Goal: Task Accomplishment & Management: Manage account settings

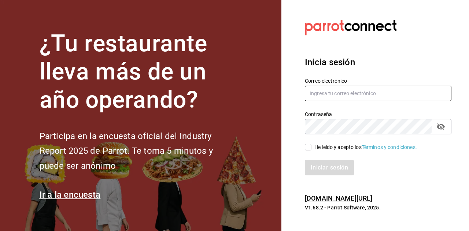
click at [358, 92] on input "text" at bounding box center [378, 93] width 147 height 15
type input "[EMAIL_ADDRESS][DOMAIN_NAME]"
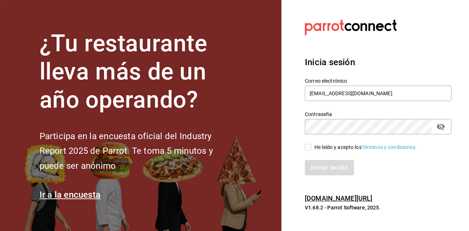
click at [308, 147] on input "He leído y acepto los Términos y condiciones." at bounding box center [308, 147] width 7 height 7
checkbox input "true"
click at [329, 170] on button "Iniciar sesión" at bounding box center [330, 167] width 50 height 15
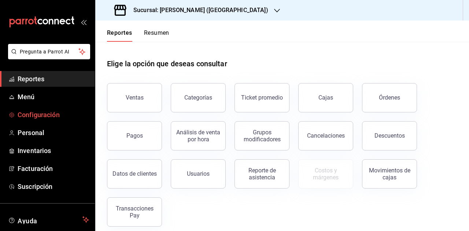
click at [45, 117] on span "Configuración" at bounding box center [53, 115] width 71 height 10
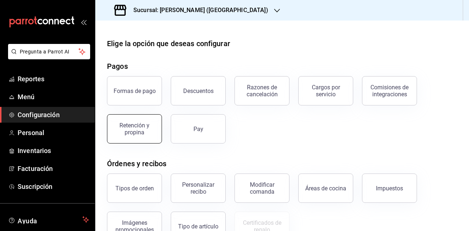
click at [149, 135] on button "Retención y propina" at bounding box center [134, 128] width 55 height 29
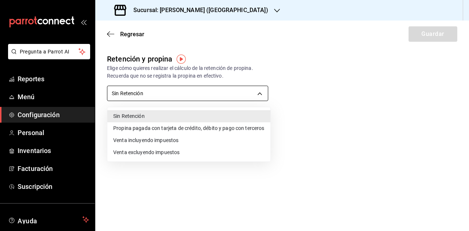
click at [174, 97] on body "Pregunta a Parrot AI Reportes Menú Configuración Personal Inventarios Facturaci…" at bounding box center [234, 115] width 469 height 231
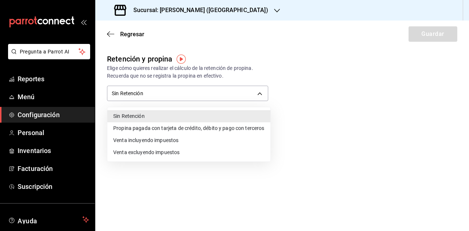
click at [183, 128] on li "Propina pagada con tarjeta de crédito, débito y pago con terceros" at bounding box center [188, 128] width 163 height 12
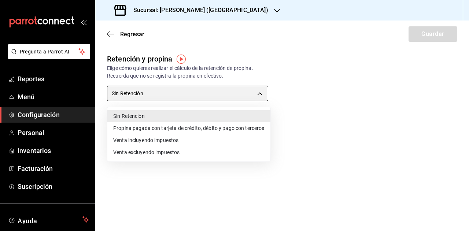
type input "CARD_PAYMENT"
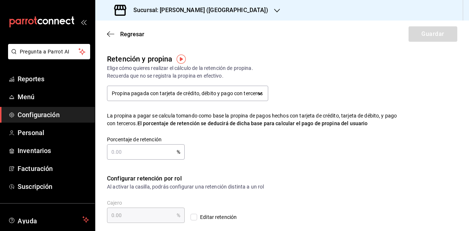
click at [150, 151] on input "text" at bounding box center [142, 152] width 70 height 15
type input "2.00"
type input "20.00"
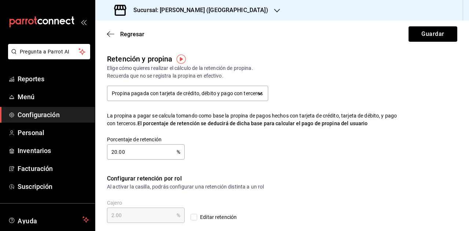
type input "20.00"
click at [237, 156] on div "Porcentaje de retención 20.00 % Porcentaje de retención" at bounding box center [247, 142] width 304 height 35
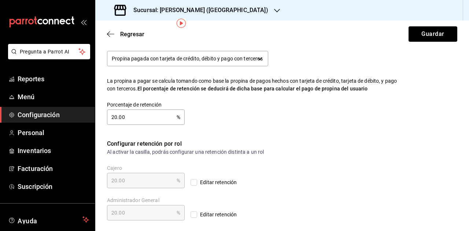
scroll to position [36, 0]
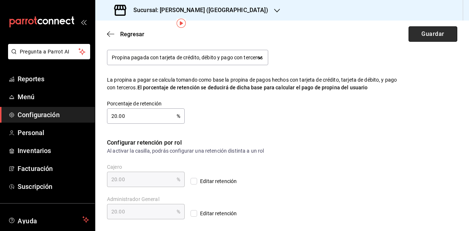
click at [428, 39] on button "Guardar" at bounding box center [432, 33] width 49 height 15
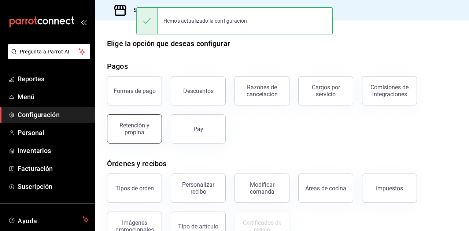
click at [142, 126] on div "Retención y propina" at bounding box center [134, 129] width 45 height 14
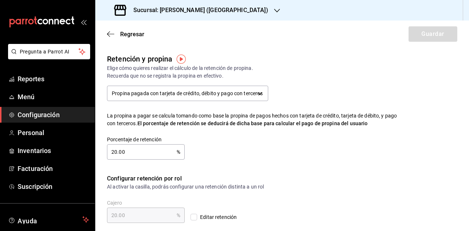
click at [105, 33] on div "Regresar Guardar" at bounding box center [282, 34] width 374 height 27
click at [110, 33] on icon "button" at bounding box center [110, 34] width 7 height 7
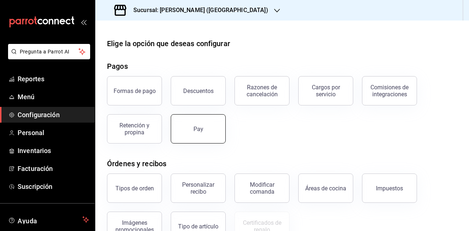
click at [215, 136] on button "Pay" at bounding box center [198, 128] width 55 height 29
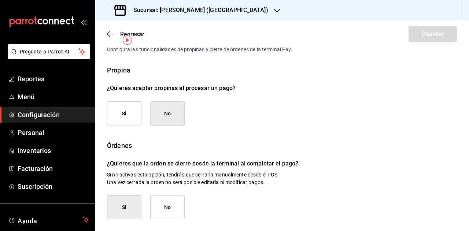
scroll to position [20, 0]
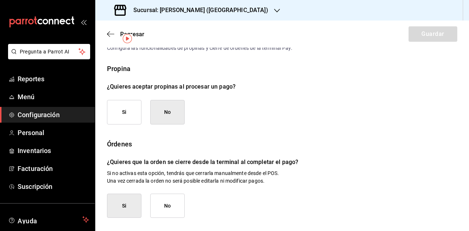
click at [129, 114] on button "Si" at bounding box center [124, 112] width 34 height 25
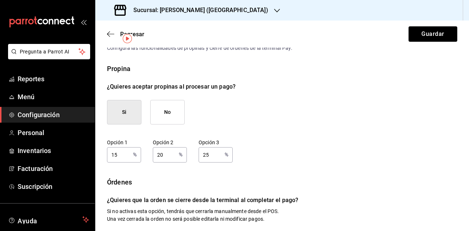
click at [124, 153] on input "15" at bounding box center [118, 154] width 23 height 15
type input "5"
type input "10"
type input "15"
click at [268, 130] on div "Propina ¿Quieres aceptar propinas al procesar un pago? Si No Opción 1 5 % Opció…" at bounding box center [282, 203] width 350 height 278
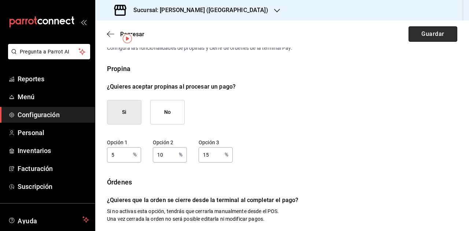
click at [425, 39] on button "Guardar" at bounding box center [432, 33] width 49 height 15
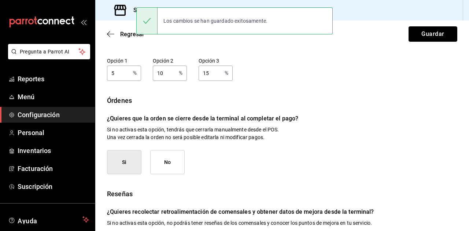
scroll to position [142, 0]
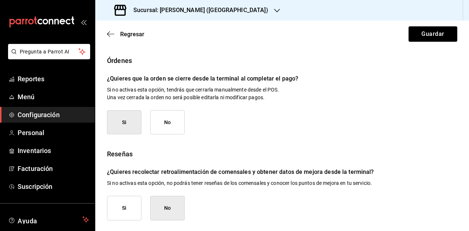
click at [134, 206] on button "Si" at bounding box center [124, 208] width 34 height 25
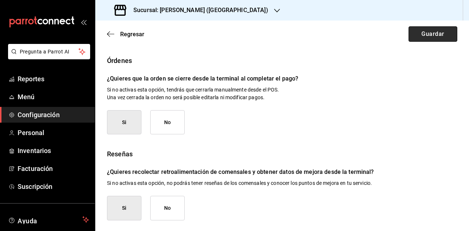
click at [427, 34] on button "Guardar" at bounding box center [432, 33] width 49 height 15
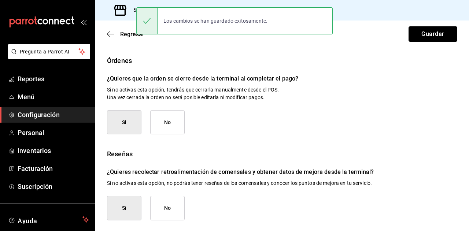
scroll to position [0, 0]
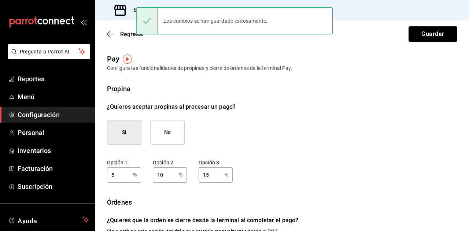
click at [294, 138] on div "Propina ¿Quieres aceptar propinas al procesar un pago? Si No Opción 1 5 % Opció…" at bounding box center [282, 223] width 350 height 278
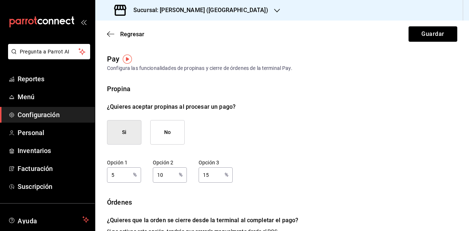
click at [212, 9] on h3 "Sucursal: Adamanta Gonzalitos (NL)" at bounding box center [197, 10] width 141 height 9
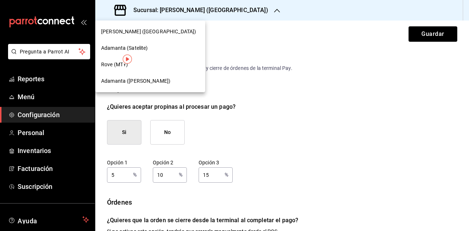
click at [132, 45] on span "Adamanta (Satelite)" at bounding box center [124, 48] width 47 height 8
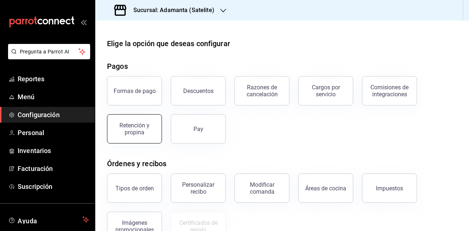
click at [122, 125] on div "Retención y propina" at bounding box center [134, 129] width 45 height 14
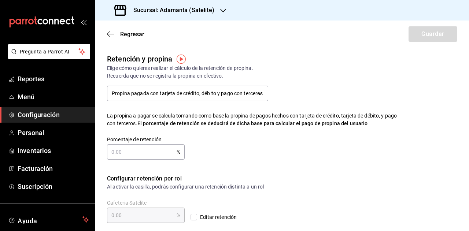
click at [150, 155] on input "text" at bounding box center [142, 152] width 70 height 15
type input "20.00"
click at [294, 169] on div "Retención y propina Elige cómo quieres realizar el cálculo de la retención de p…" at bounding box center [282, 113] width 350 height 121
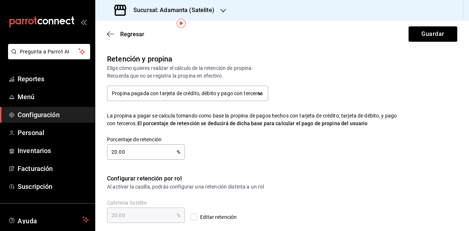
scroll to position [36, 0]
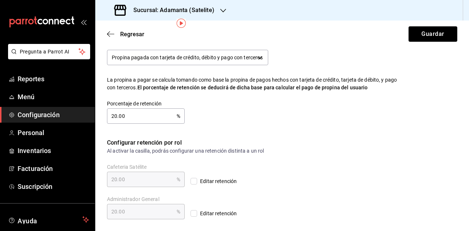
click at [138, 122] on input "20.00" at bounding box center [142, 116] width 70 height 15
type input "0.00"
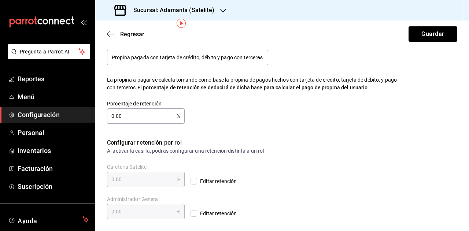
type input "02.00"
type input "020.00"
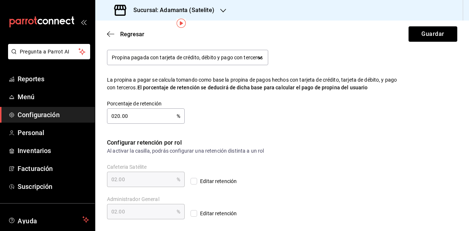
type input "020.00"
type input "20.00"
click at [276, 123] on div "Porcentaje de retención 20.00 % Porcentaje de retención" at bounding box center [247, 106] width 304 height 35
click at [427, 33] on button "Guardar" at bounding box center [432, 33] width 49 height 15
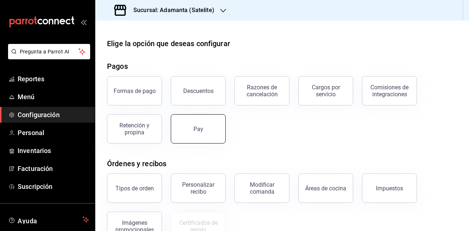
click at [188, 133] on button "Pay" at bounding box center [198, 128] width 55 height 29
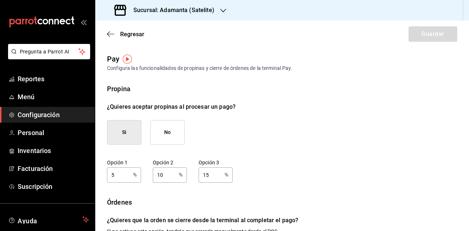
click at [168, 13] on h3 "Sucursal: Adamanta (Satelite)" at bounding box center [170, 10] width 87 height 9
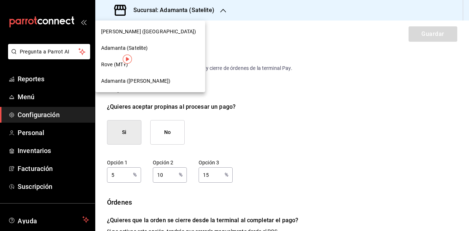
click at [141, 65] on div "Rove (MTY)" at bounding box center [150, 65] width 98 height 8
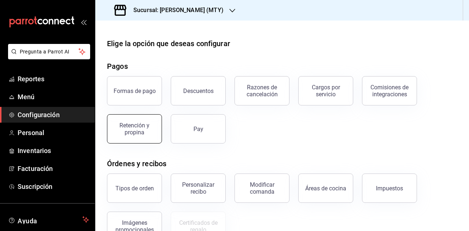
click at [143, 122] on button "Retención y propina" at bounding box center [134, 128] width 55 height 29
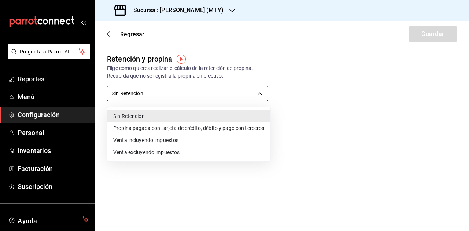
click at [181, 96] on body "Pregunta a Parrot AI Reportes Menú Configuración Personal Inventarios Facturaci…" at bounding box center [234, 115] width 469 height 231
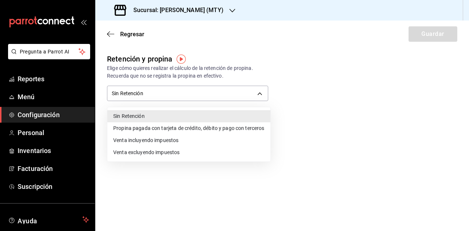
click at [173, 129] on li "Propina pagada con tarjeta de crédito, débito y pago con terceros" at bounding box center [188, 128] width 163 height 12
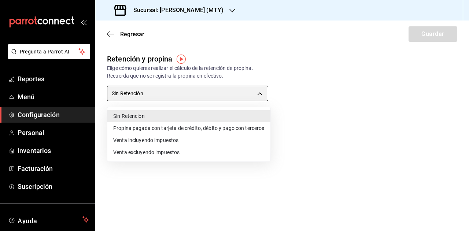
type input "CARD_PAYMENT"
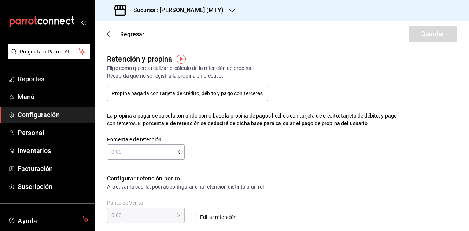
click at [141, 154] on input "text" at bounding box center [142, 152] width 70 height 15
type input "2.00"
type input "20.00"
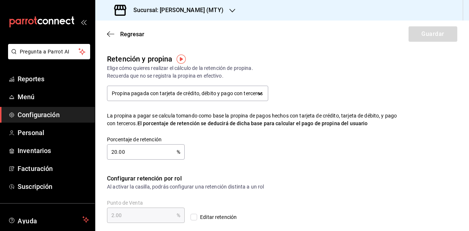
type input "20.00"
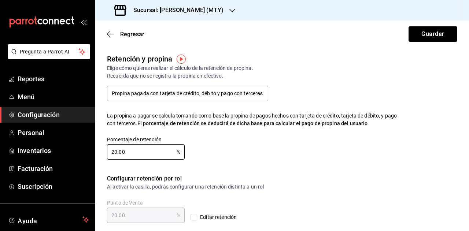
type input "20.00"
click at [245, 159] on div "Porcentaje de retención 20.00 % Porcentaje de retención" at bounding box center [247, 142] width 304 height 35
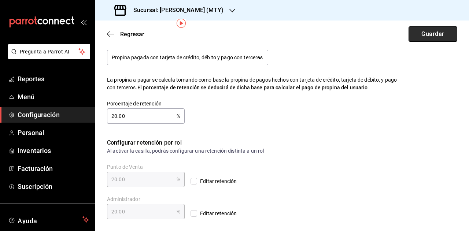
click at [426, 36] on button "Guardar" at bounding box center [432, 33] width 49 height 15
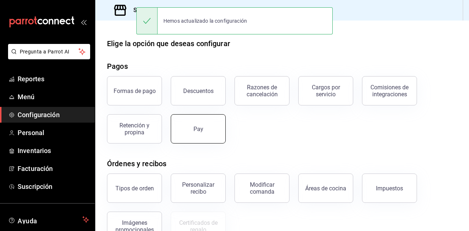
click at [197, 129] on div "Pay" at bounding box center [198, 129] width 10 height 7
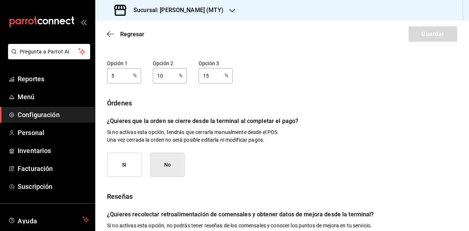
scroll to position [142, 0]
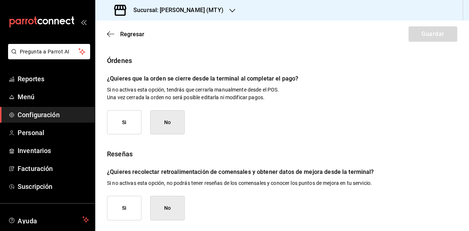
click at [126, 206] on button "Si" at bounding box center [124, 208] width 34 height 25
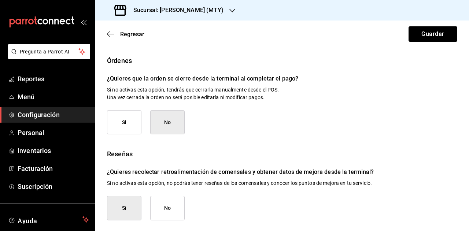
click at [132, 116] on button "Si" at bounding box center [124, 122] width 34 height 25
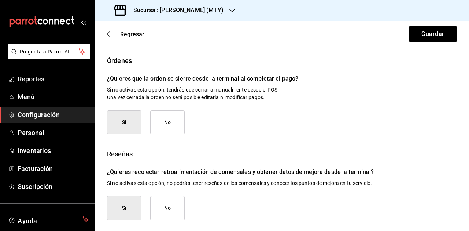
scroll to position [0, 0]
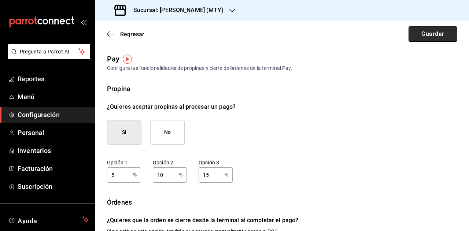
click at [434, 31] on button "Guardar" at bounding box center [432, 33] width 49 height 15
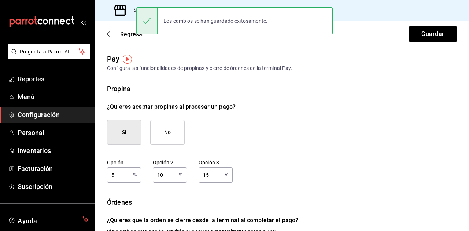
click at [131, 5] on div "Sucursal: Rove (MTY)" at bounding box center [169, 10] width 137 height 21
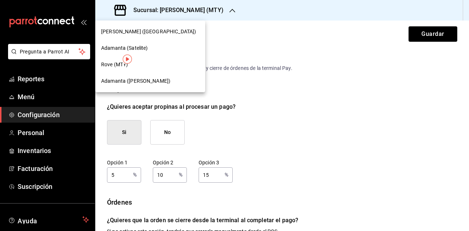
click at [144, 81] on span "Adamanta (Del Valle)" at bounding box center [135, 81] width 69 height 8
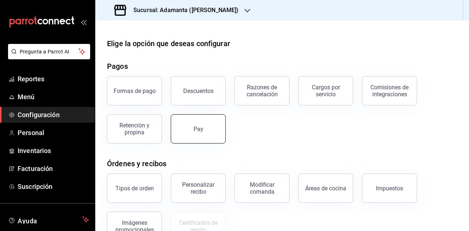
click at [198, 128] on div "Pay" at bounding box center [198, 129] width 10 height 7
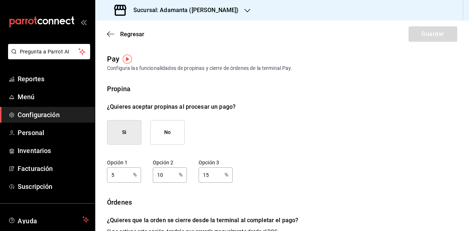
click at [177, 12] on h3 "Sucursal: Adamanta (Del Valle)" at bounding box center [182, 10] width 111 height 9
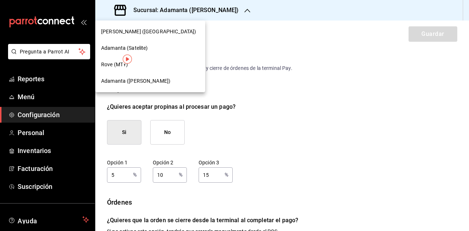
click at [168, 44] on div "Adamanta (Satelite)" at bounding box center [150, 48] width 110 height 16
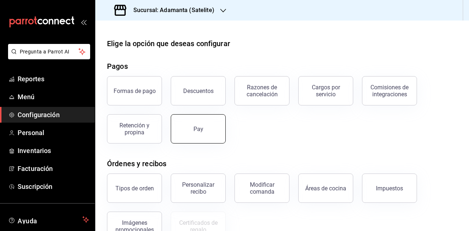
click at [199, 129] on div "Pay" at bounding box center [198, 129] width 10 height 7
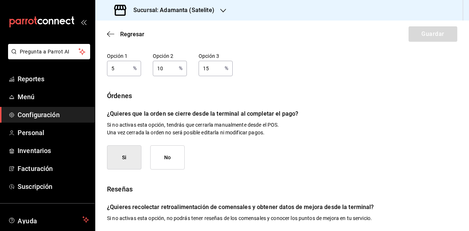
scroll to position [142, 0]
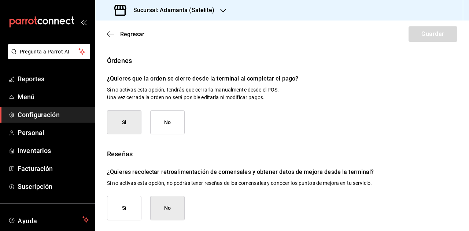
click at [123, 211] on button "Si" at bounding box center [124, 208] width 34 height 25
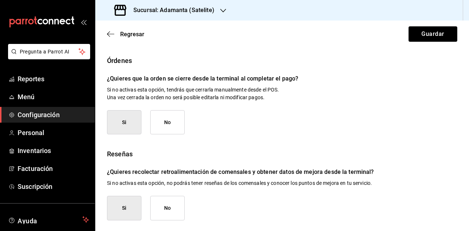
click at [249, 191] on div "Reseñas ¿Quieres recolectar retroalimentación de comensales y obtener datos de …" at bounding box center [282, 184] width 350 height 71
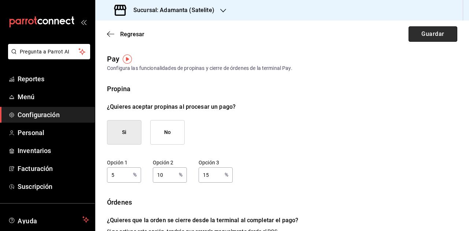
click at [421, 38] on button "Guardar" at bounding box center [432, 33] width 49 height 15
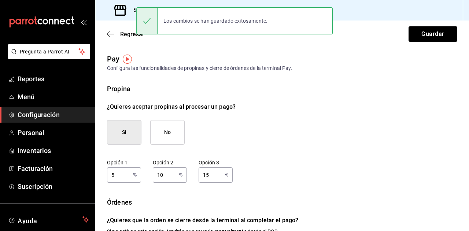
click at [130, 7] on h3 "Sucursal: Adamanta (Satelite)" at bounding box center [170, 10] width 87 height 9
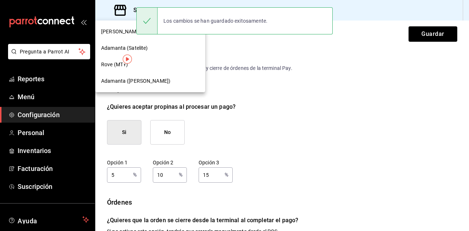
click at [121, 33] on span "Adamanta Gonzalitos (NL)" at bounding box center [148, 32] width 95 height 8
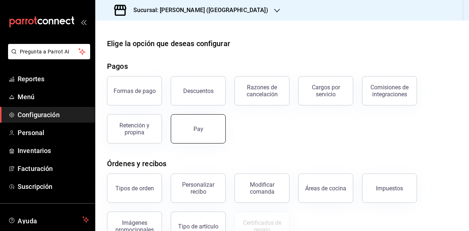
click at [199, 131] on div "Pay" at bounding box center [198, 129] width 10 height 7
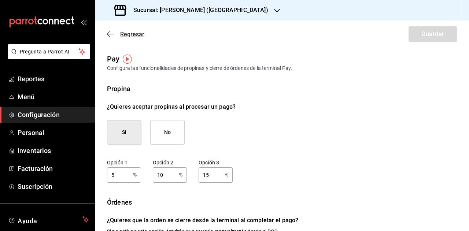
click at [110, 33] on icon "button" at bounding box center [110, 34] width 7 height 7
